Goal: Task Accomplishment & Management: Use online tool/utility

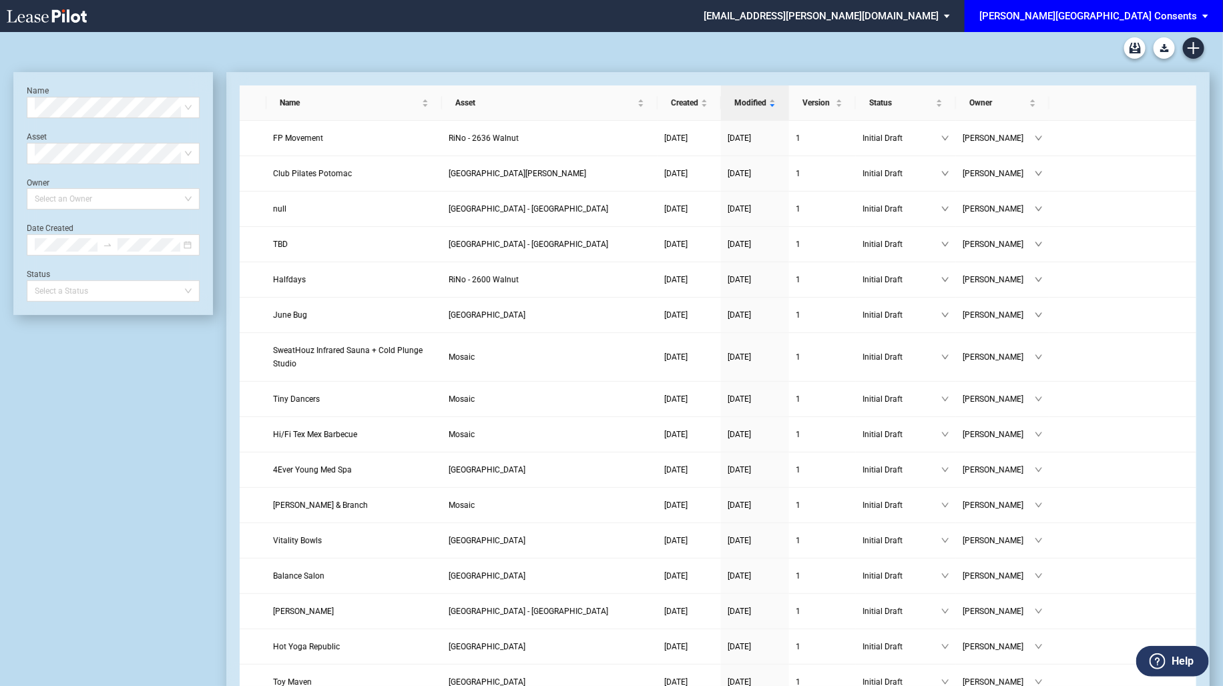
click at [1140, 25] on span "[PERSON_NAME][GEOGRAPHIC_DATA] Consents" at bounding box center [1088, 16] width 218 height 32
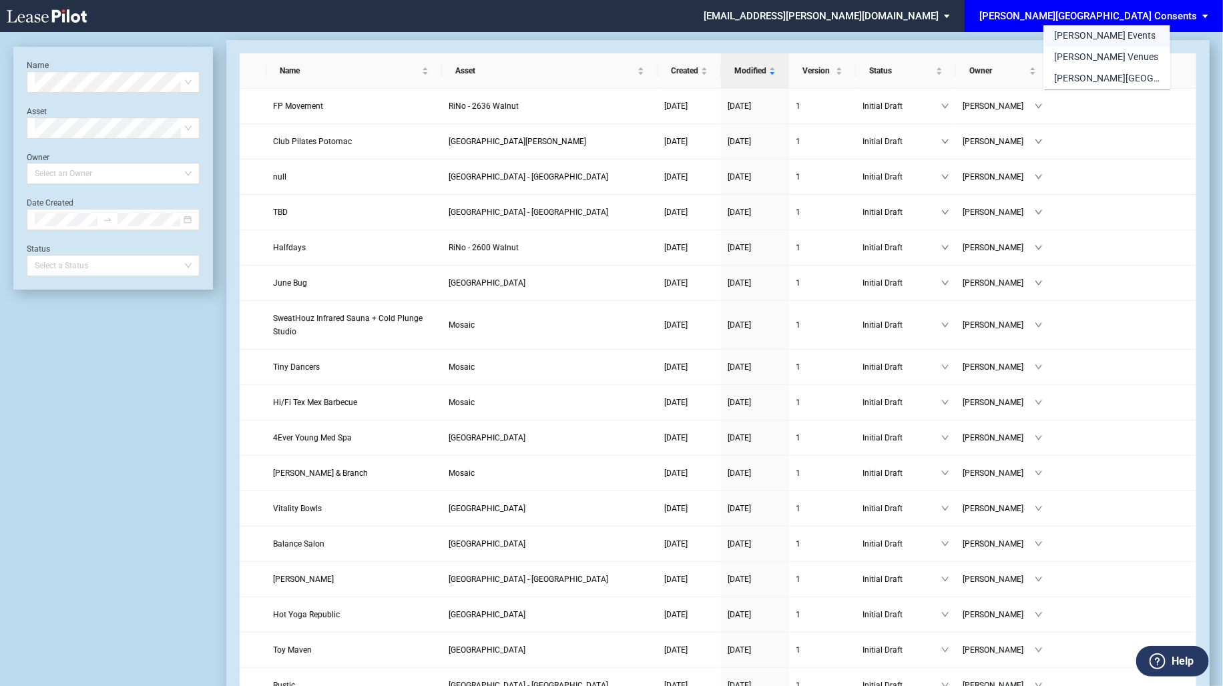
click at [1140, 25] on md-option "[PERSON_NAME] Events" at bounding box center [1106, 35] width 127 height 21
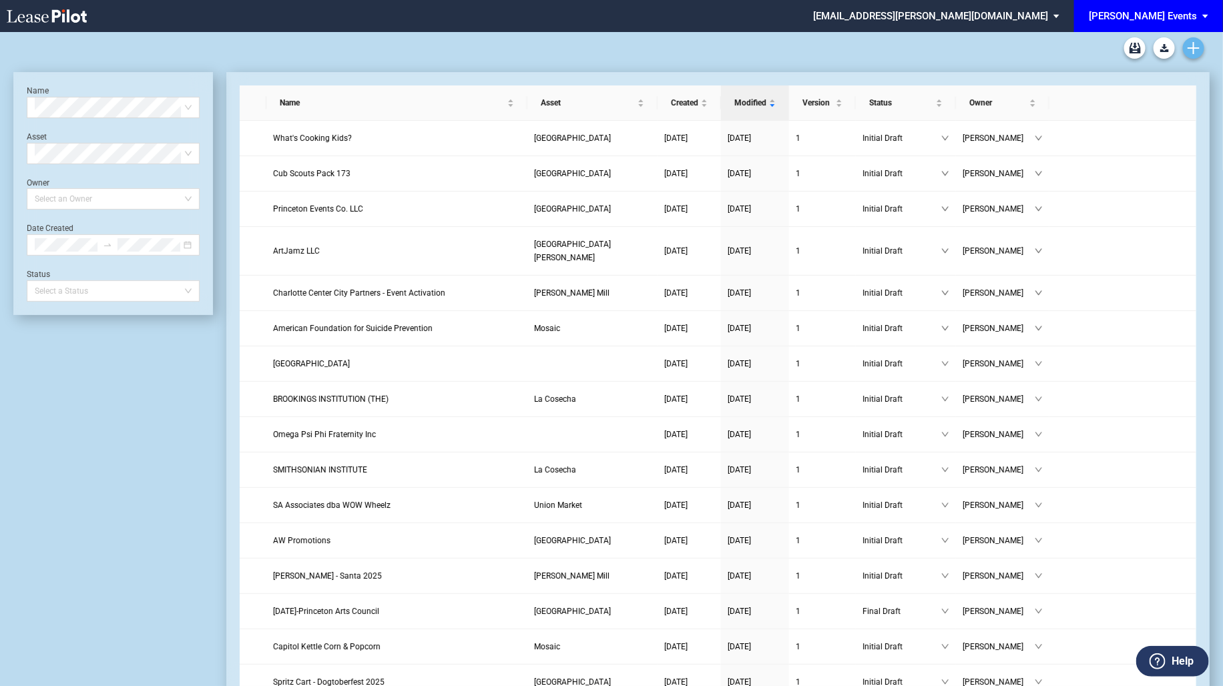
click at [1191, 37] on link "Create new document" at bounding box center [1193, 47] width 21 height 21
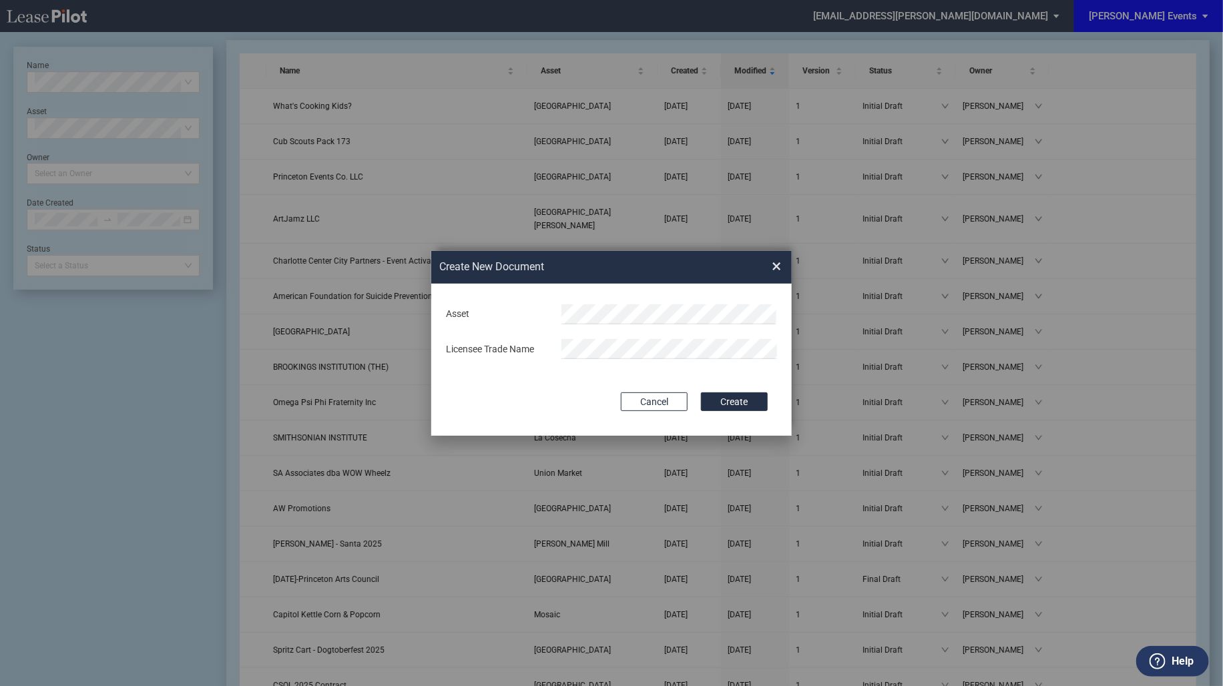
click at [578, 300] on div "Asset Licensee Trade Name" at bounding box center [612, 332] width 334 height 70
